Goal: Task Accomplishment & Management: Use online tool/utility

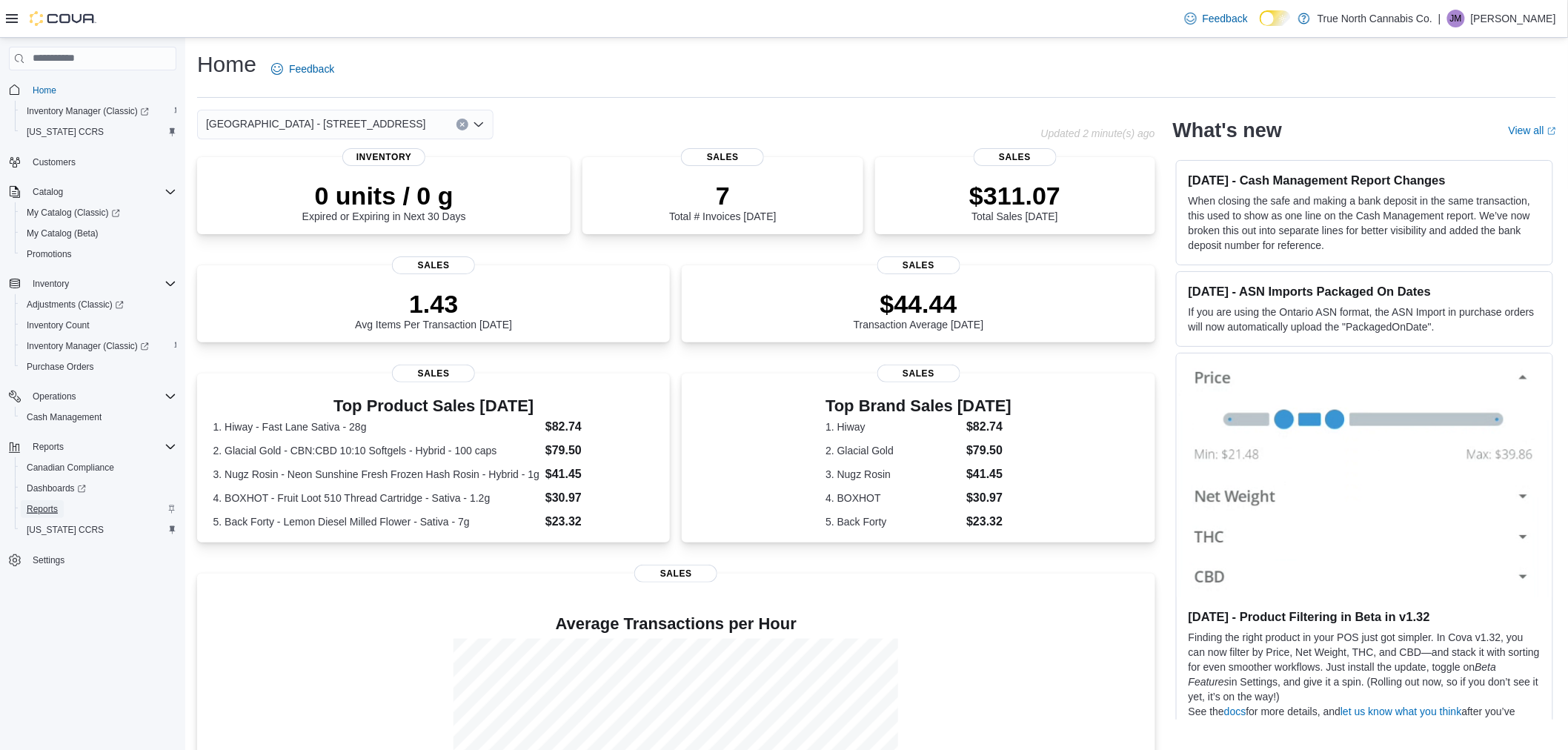
click at [38, 507] on span "Reports" at bounding box center [41, 510] width 31 height 12
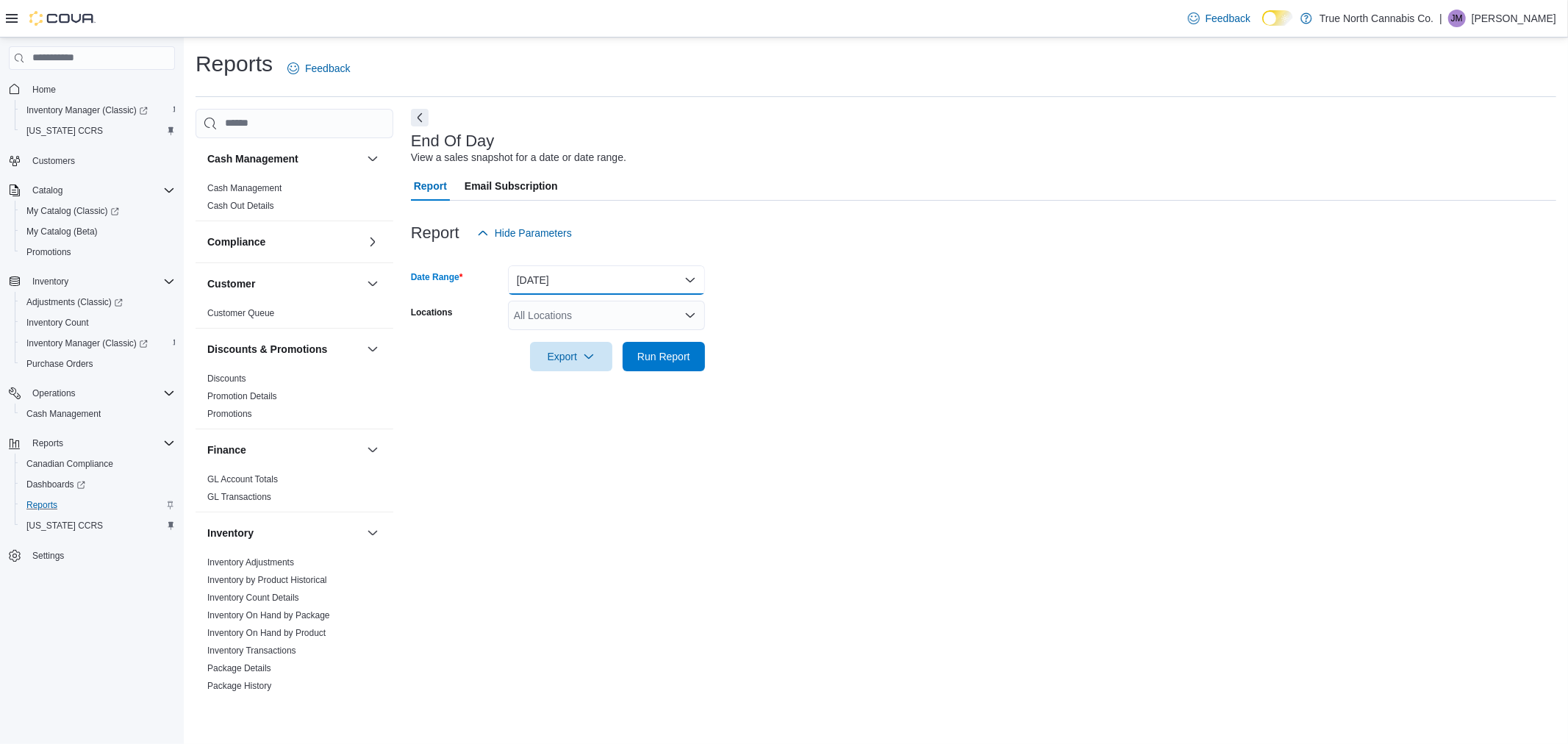
click at [693, 274] on button "[DATE]" at bounding box center [606, 280] width 197 height 29
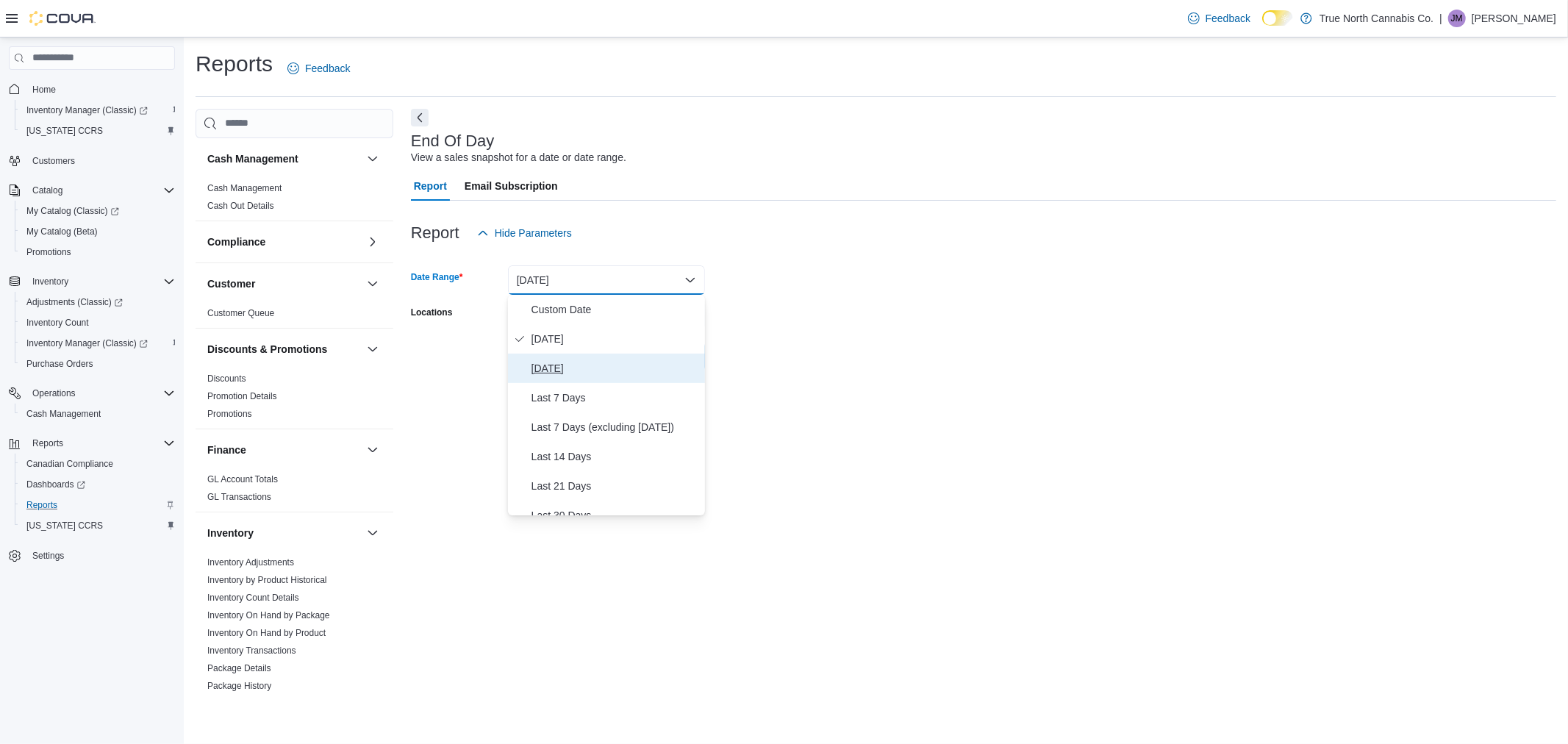
click at [671, 362] on span "[DATE]" at bounding box center [615, 369] width 167 height 18
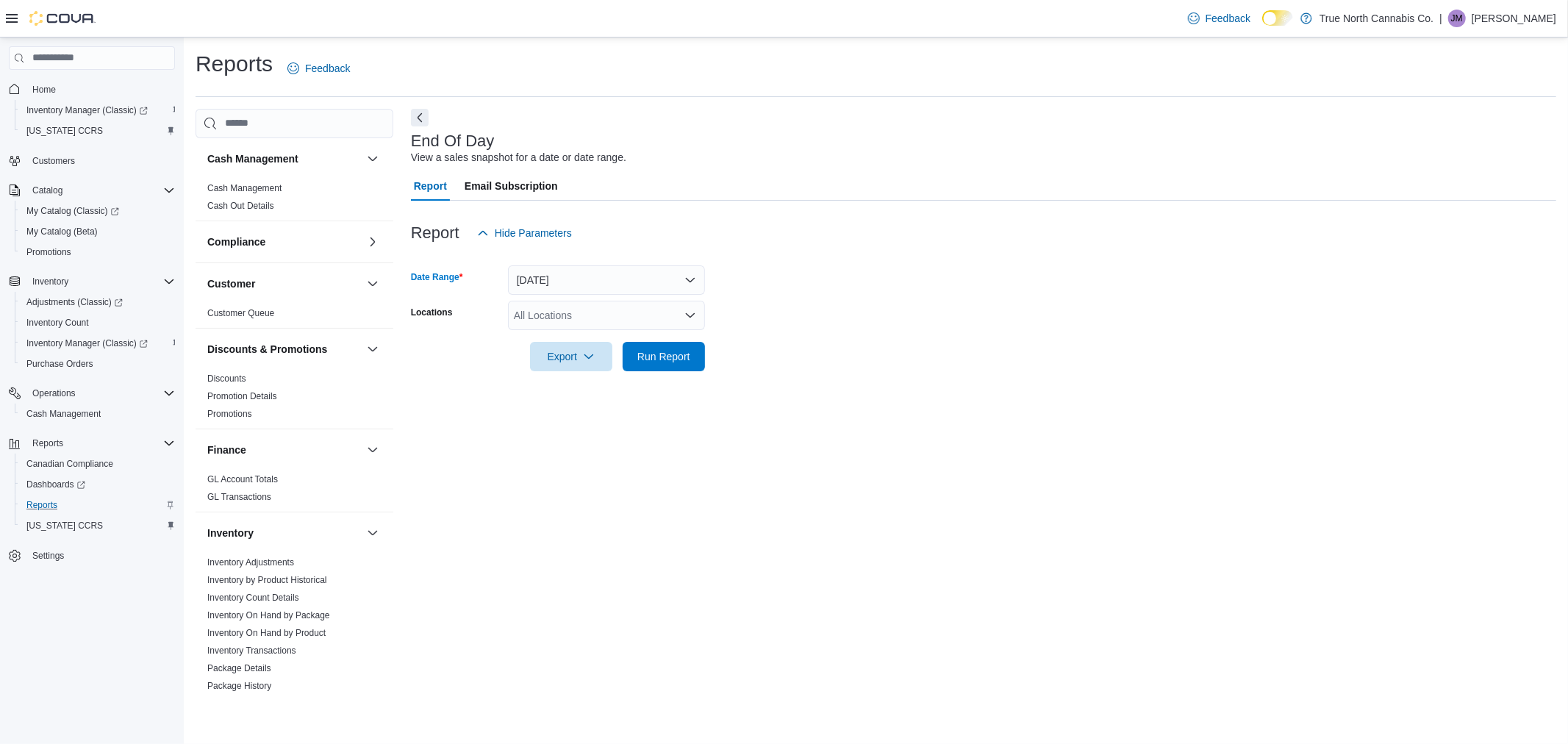
click at [689, 313] on icon "Open list of options" at bounding box center [690, 316] width 12 height 12
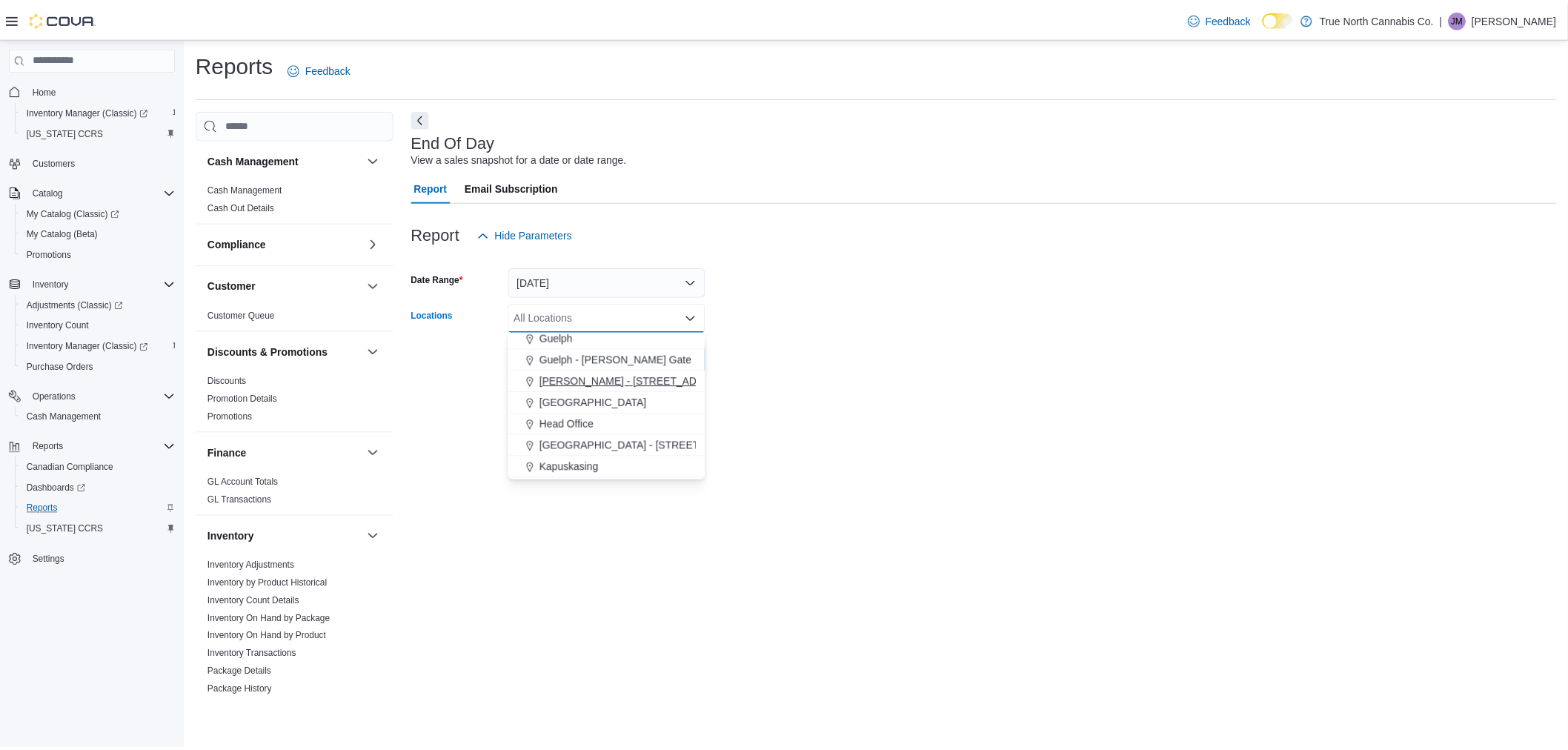
scroll to position [412, 0]
click at [582, 424] on span "[GEOGRAPHIC_DATA] - [STREET_ADDRESS]" at bounding box center [654, 426] width 220 height 15
click at [832, 421] on div "End Of Day View a sales snapshot for a date or date range. Report Email Subscri…" at bounding box center [992, 406] width 1154 height 592
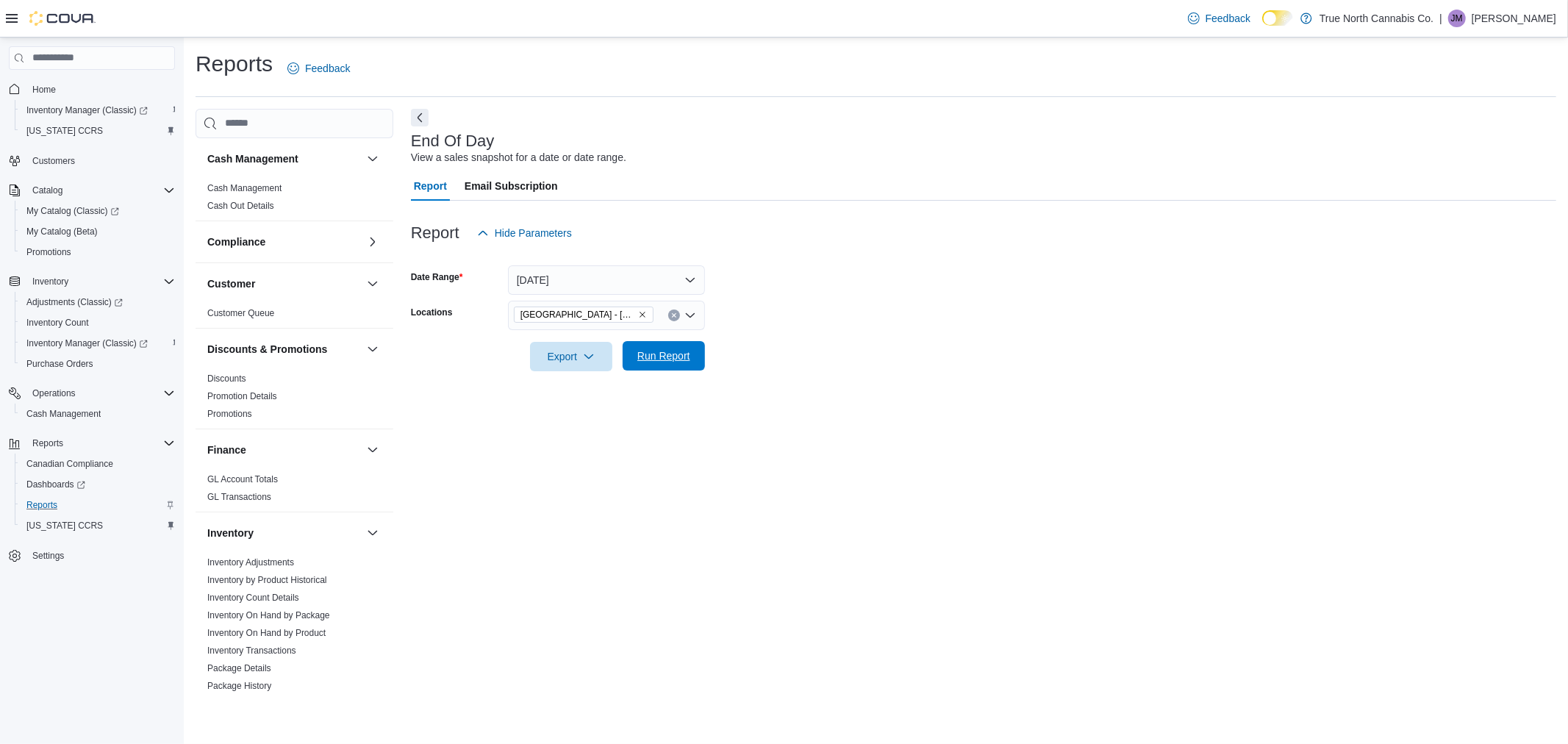
click at [647, 354] on span "Run Report" at bounding box center [664, 356] width 53 height 15
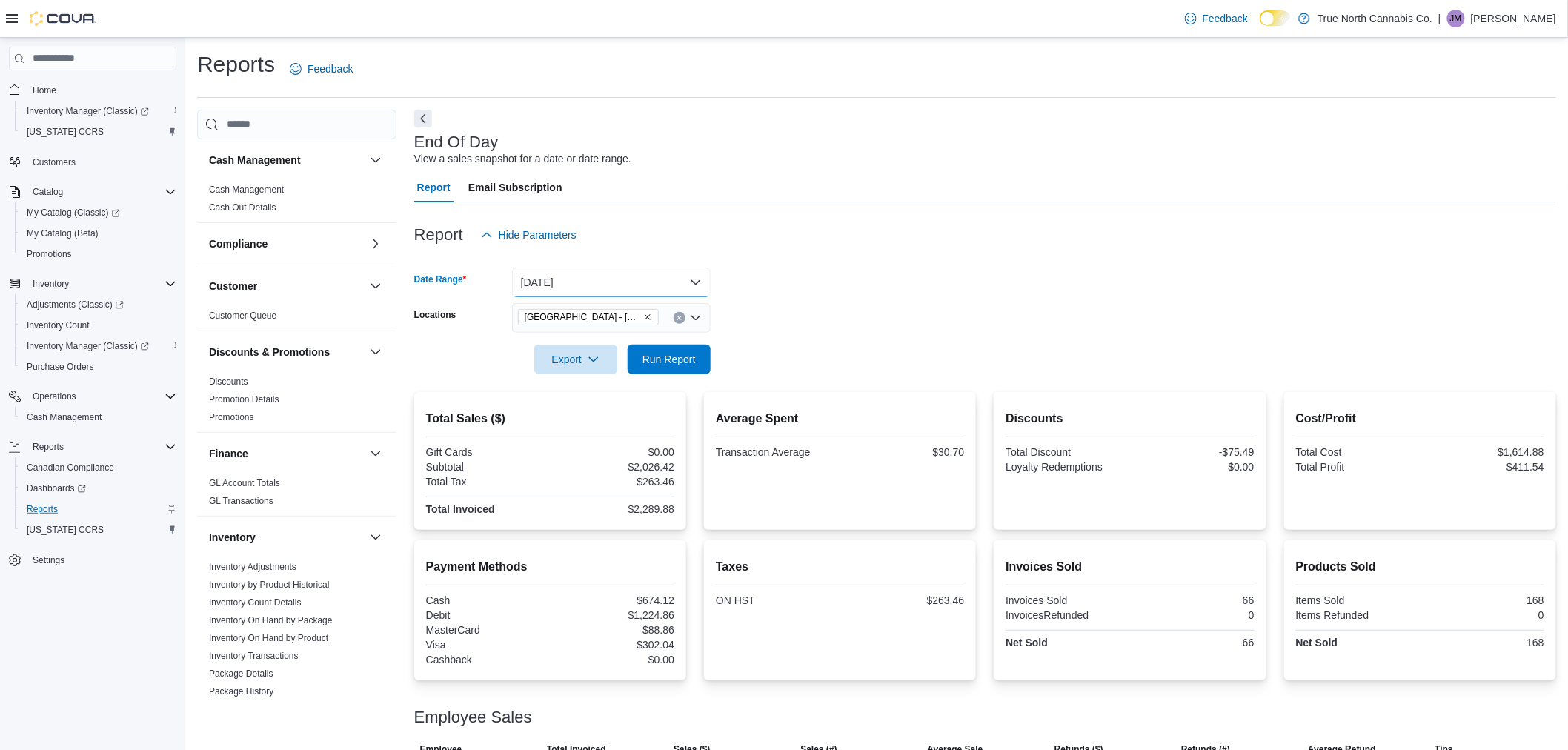
click at [692, 280] on button "[DATE]" at bounding box center [611, 282] width 199 height 29
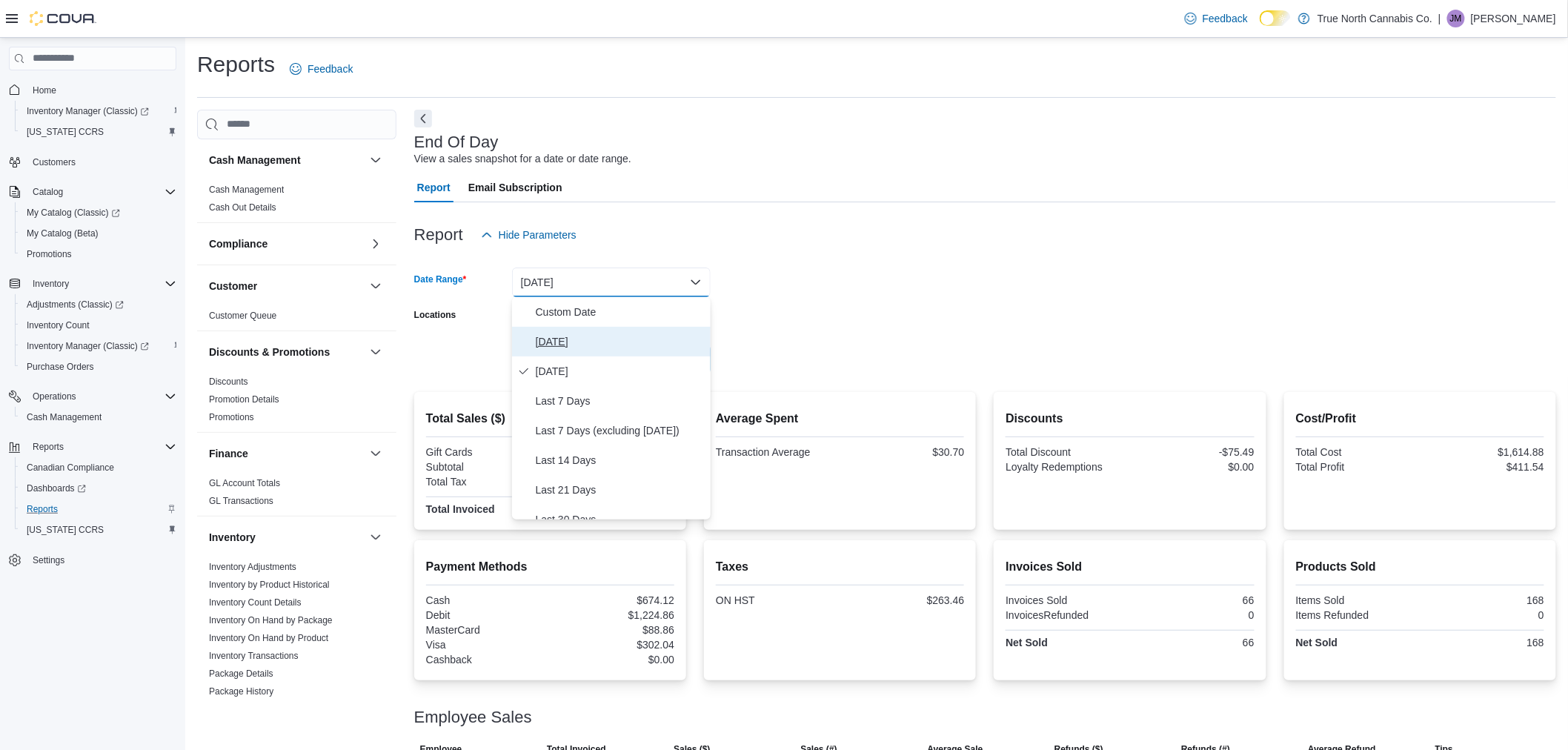
click at [680, 338] on span "[DATE]" at bounding box center [620, 341] width 169 height 18
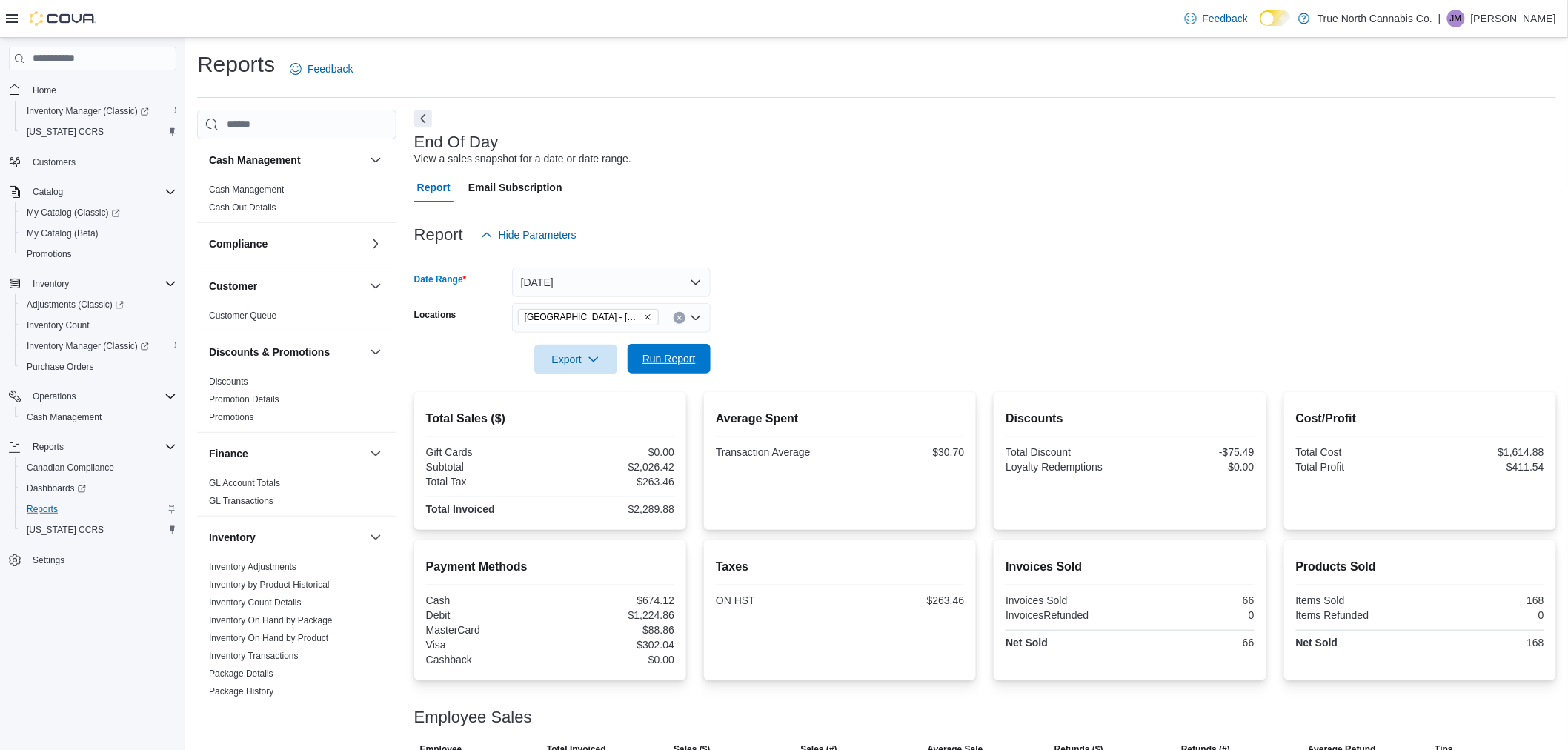
click at [680, 366] on span "Run Report" at bounding box center [669, 359] width 53 height 15
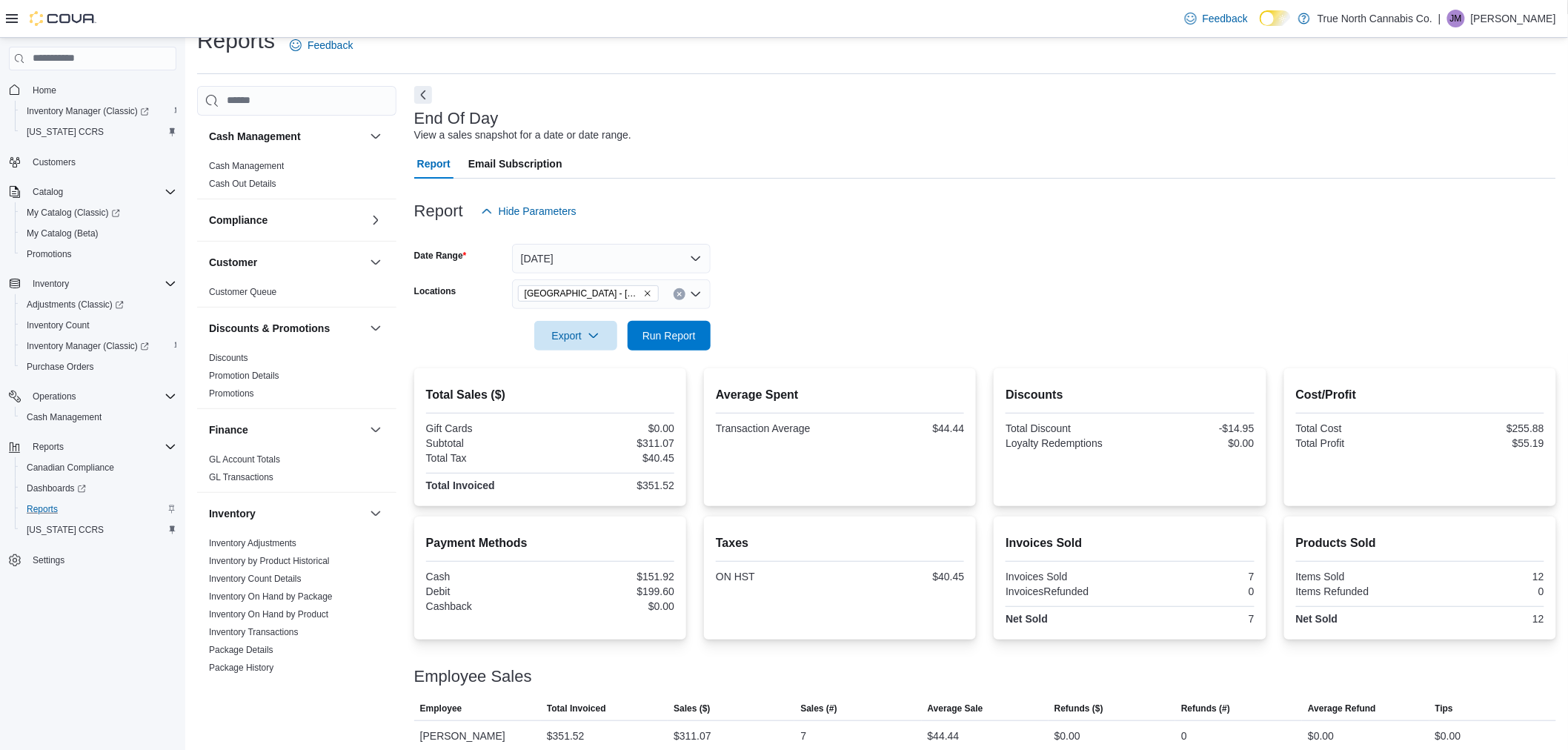
scroll to position [35, 0]
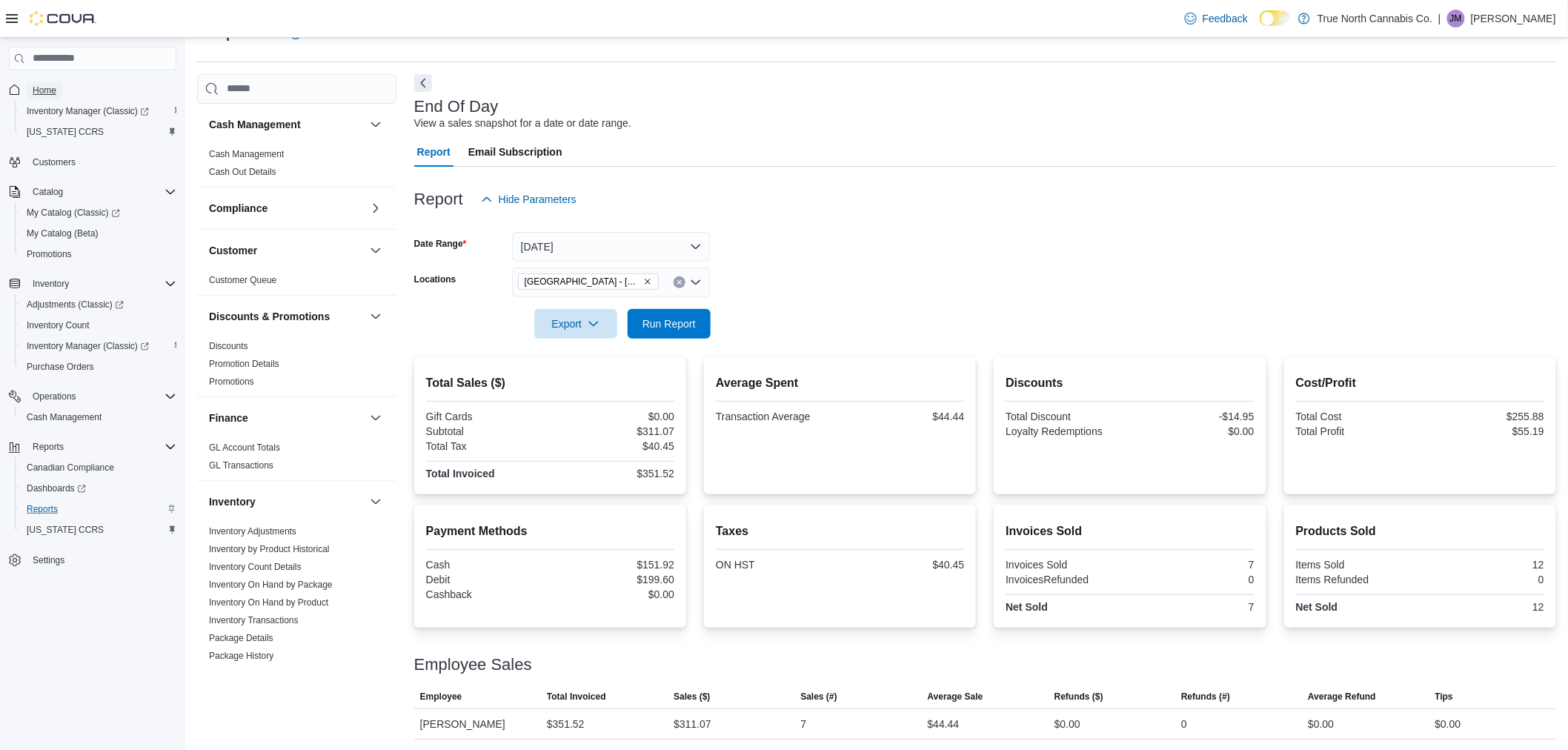
click at [45, 87] on span "Home" at bounding box center [44, 90] width 23 height 12
